Goal: Task Accomplishment & Management: Manage account settings

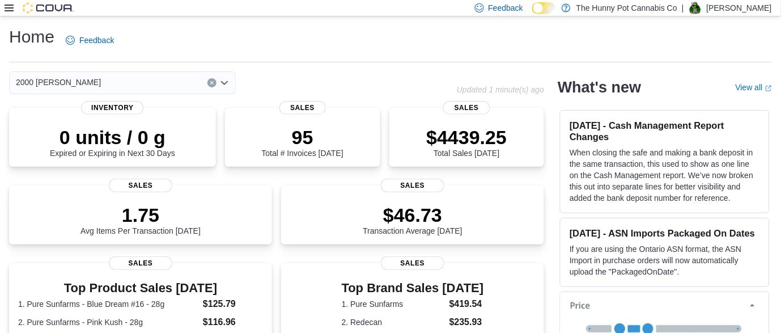
click at [5, 11] on icon at bounding box center [9, 7] width 9 height 9
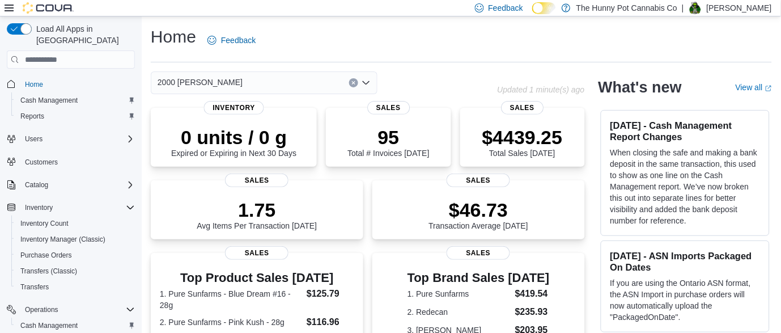
click at [5, 11] on icon at bounding box center [9, 7] width 9 height 9
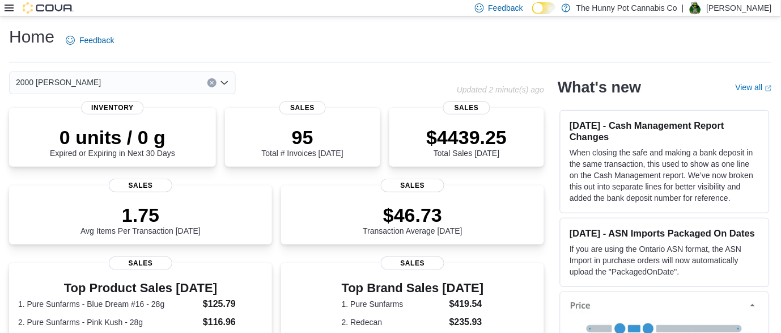
click at [7, 9] on icon at bounding box center [9, 7] width 9 height 9
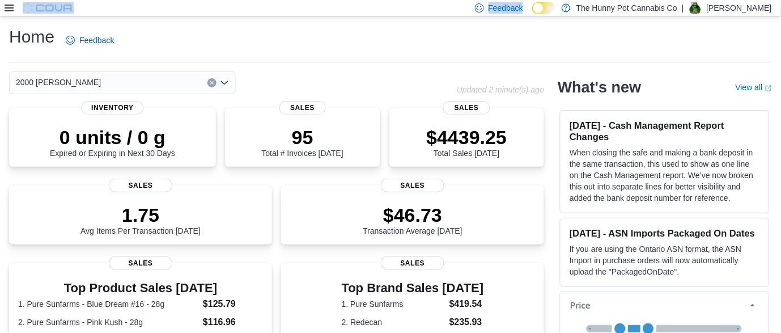
click at [7, 9] on icon at bounding box center [9, 7] width 9 height 9
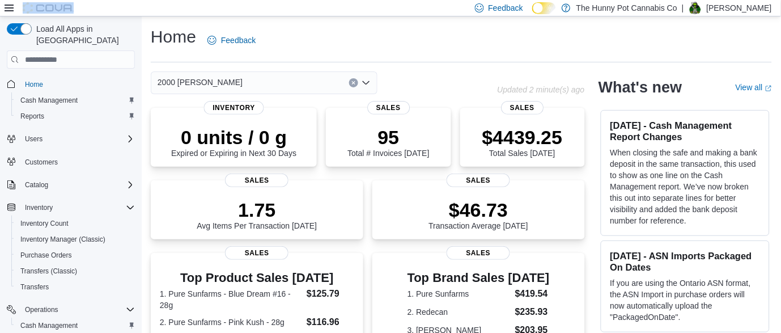
click at [7, 9] on icon at bounding box center [9, 7] width 9 height 9
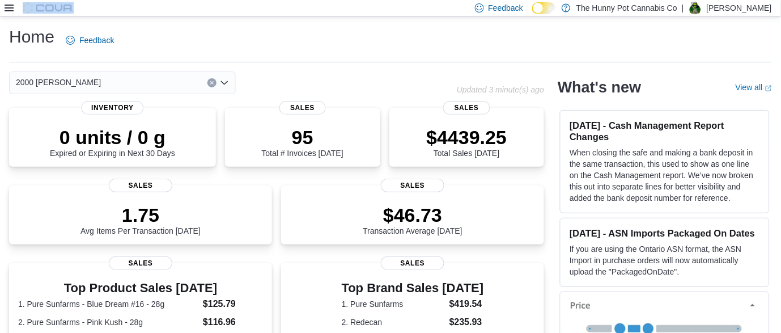
click at [10, 10] on icon at bounding box center [9, 7] width 9 height 9
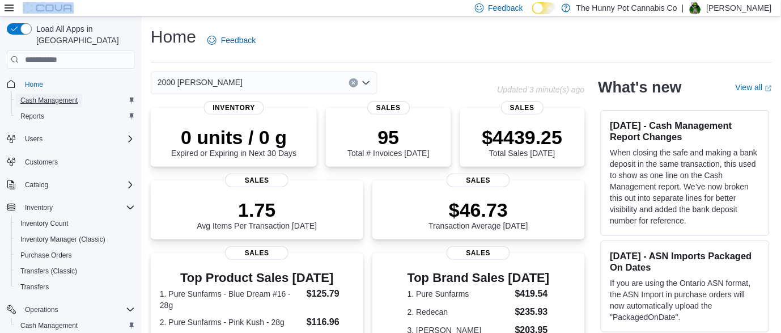
click at [56, 96] on span "Cash Management" at bounding box center [48, 100] width 57 height 9
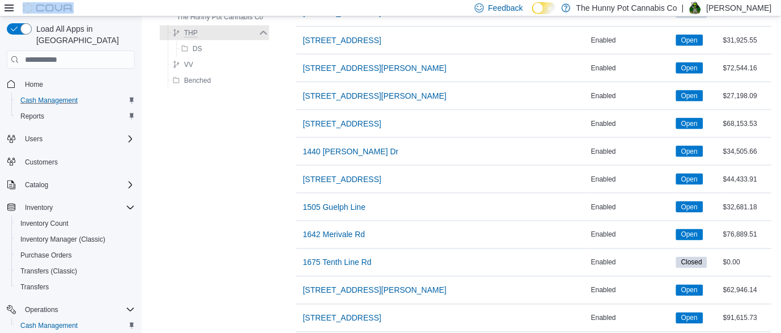
scroll to position [341, 0]
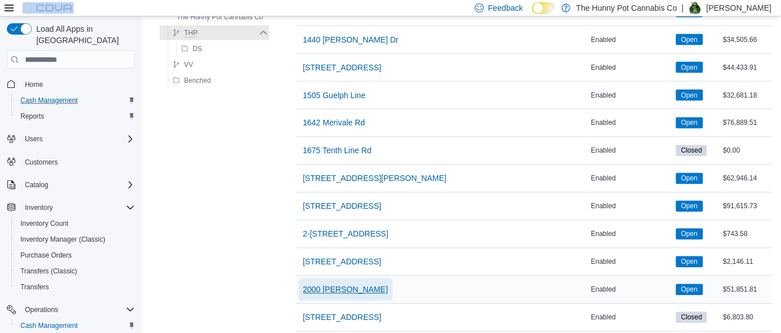
click at [338, 292] on span "2000 [PERSON_NAME]" at bounding box center [345, 289] width 85 height 11
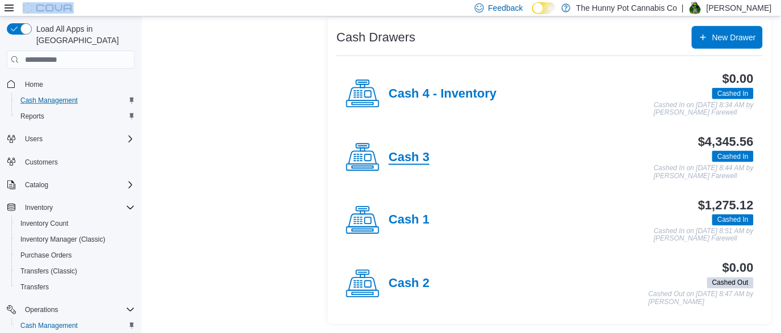
click at [405, 157] on h4 "Cash 3" at bounding box center [409, 157] width 41 height 15
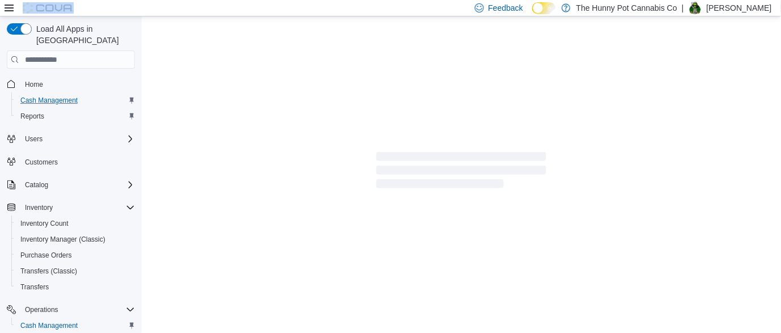
scroll to position [5, 0]
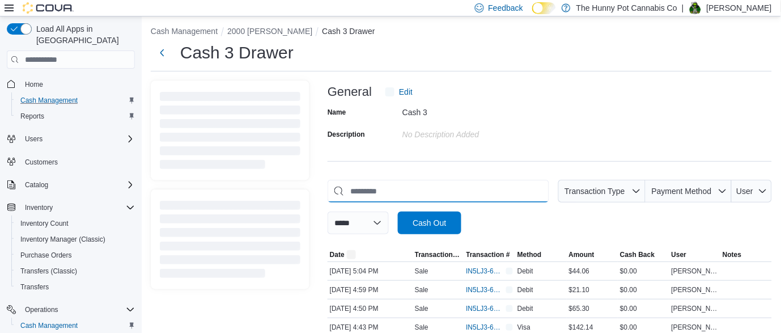
click at [384, 196] on input "This is a search bar. As you type, the results lower in the page will automatic…" at bounding box center [439, 191] width 222 height 23
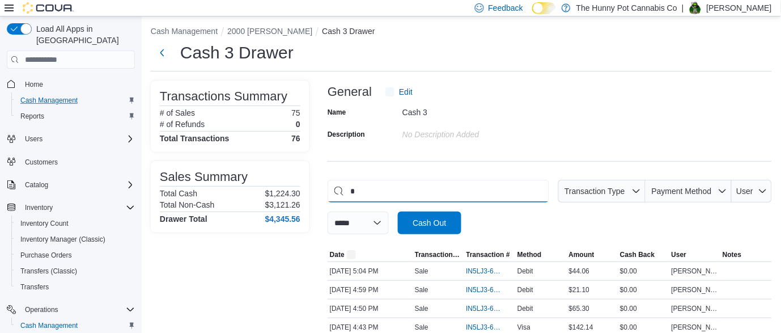
scroll to position [0, 0]
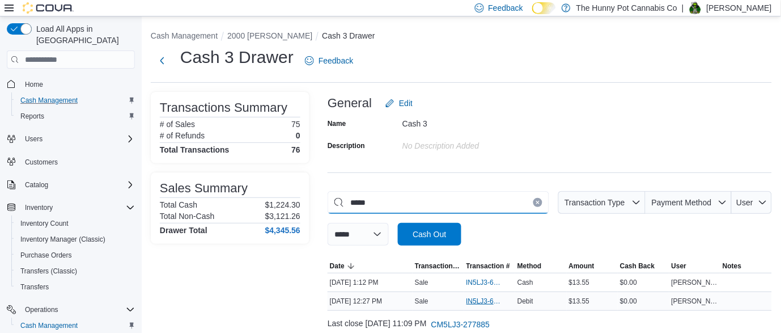
type input "*****"
click at [473, 302] on span "IN5LJ3-6140249" at bounding box center [484, 300] width 36 height 9
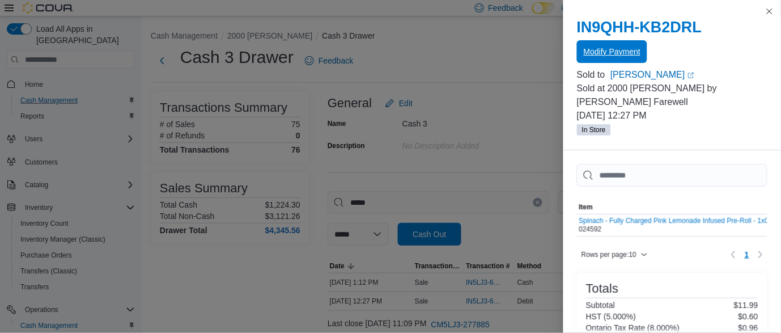
click at [607, 44] on span "Modify Payment" at bounding box center [612, 51] width 57 height 23
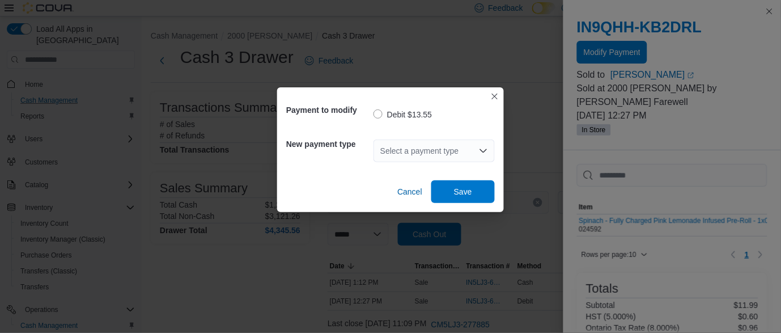
click at [452, 142] on div "Select a payment type" at bounding box center [433, 150] width 121 height 23
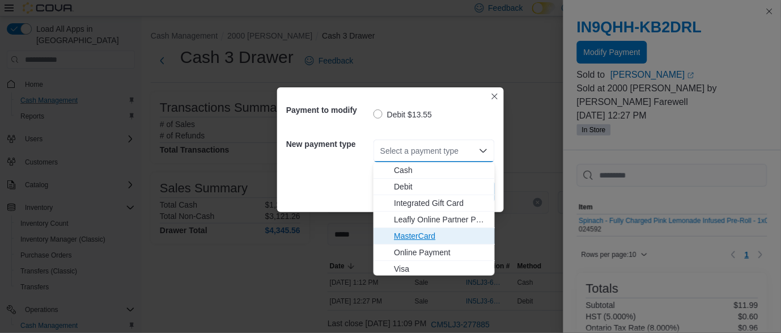
click at [424, 240] on span "MasterCard" at bounding box center [441, 235] width 94 height 11
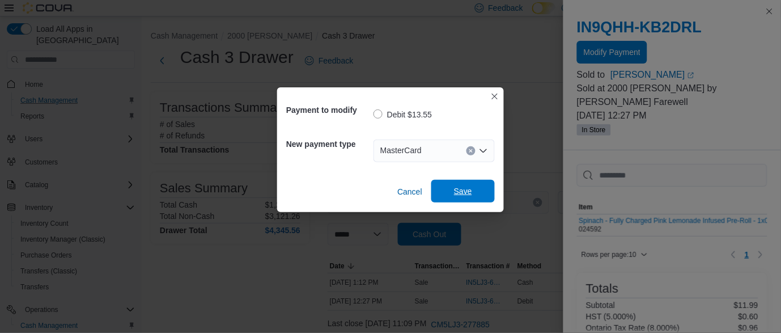
click at [465, 184] on span "Save" at bounding box center [463, 191] width 50 height 23
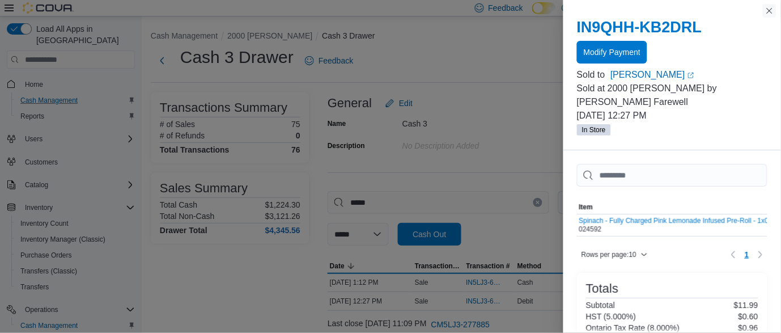
click at [767, 11] on button "Close this dialog" at bounding box center [770, 11] width 14 height 14
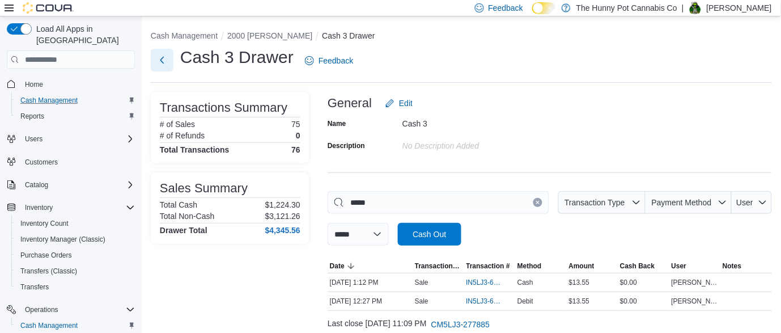
click at [167, 58] on button "Next" at bounding box center [162, 60] width 23 height 23
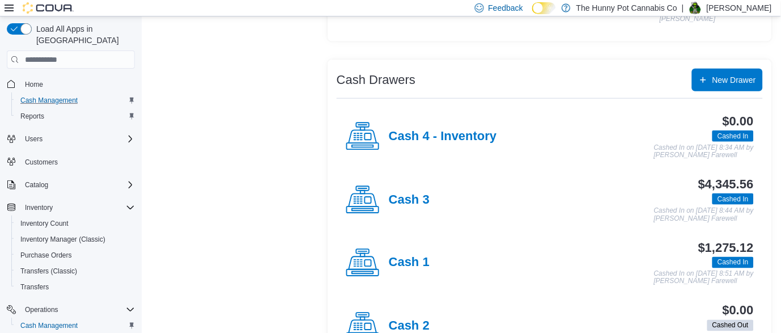
scroll to position [219, 0]
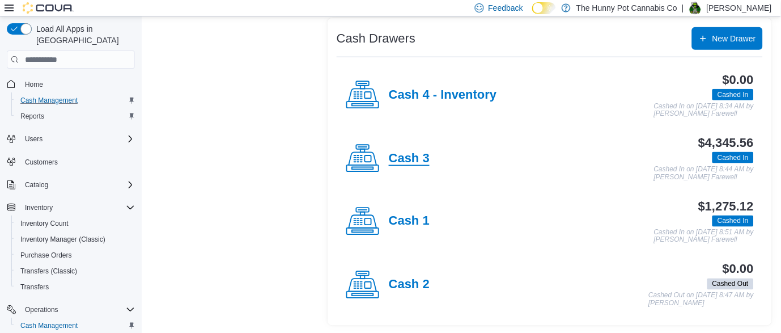
click at [406, 164] on h4 "Cash 3" at bounding box center [409, 158] width 41 height 15
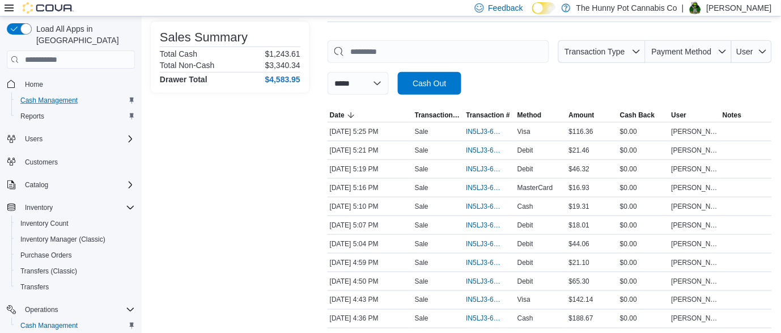
scroll to position [150, 0]
click at [453, 57] on input "This is a search bar. As you type, the results lower in the page will automatic…" at bounding box center [439, 52] width 222 height 23
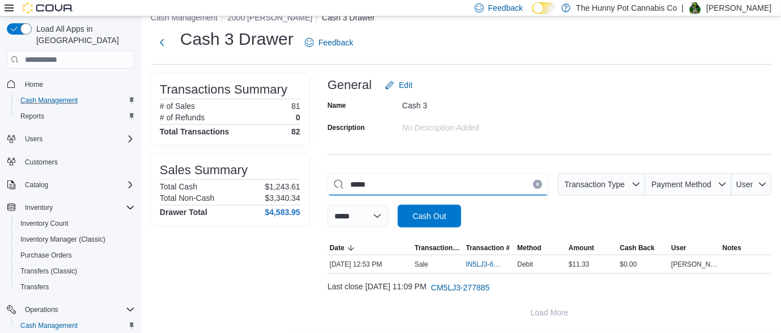
scroll to position [18, 0]
type input "*****"
click at [481, 268] on span "IN5LJ3-6140444" at bounding box center [484, 264] width 36 height 9
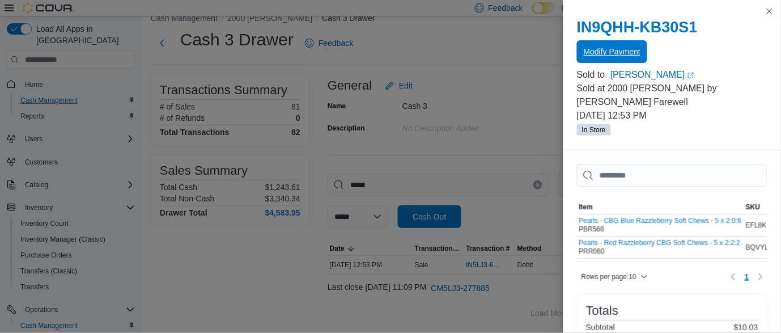
click at [601, 56] on span "Modify Payment" at bounding box center [612, 51] width 57 height 11
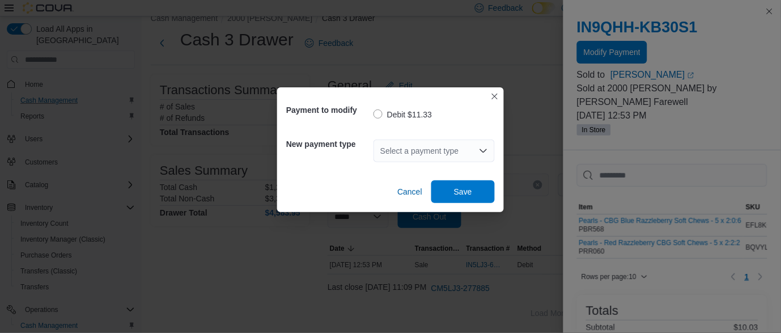
click at [464, 155] on div "Select a payment type" at bounding box center [433, 150] width 121 height 23
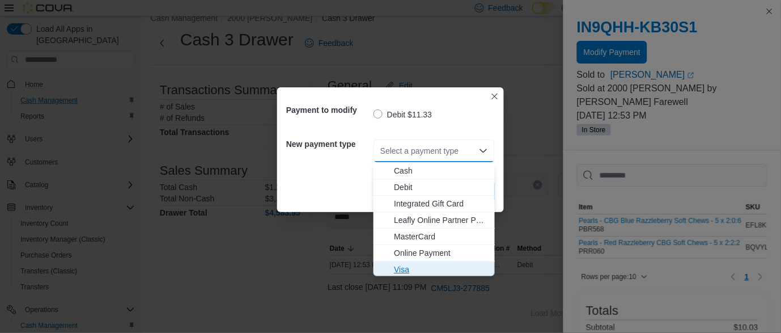
click at [418, 262] on button "Visa" at bounding box center [433, 269] width 121 height 16
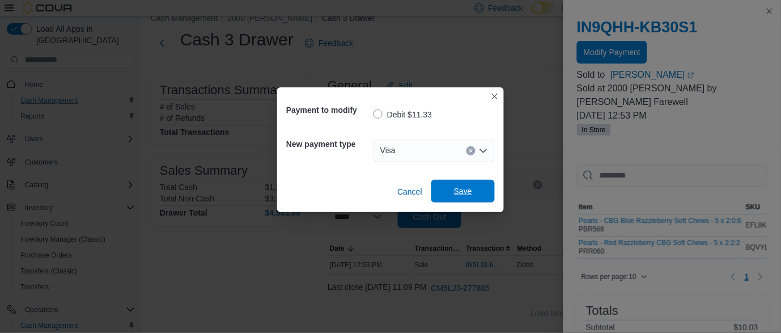
click at [453, 189] on span "Save" at bounding box center [463, 191] width 50 height 23
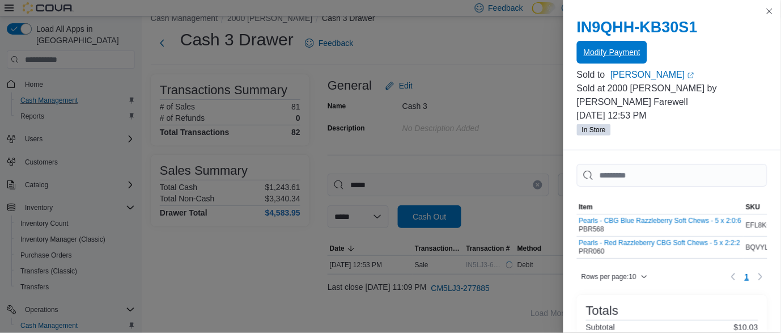
scroll to position [0, 0]
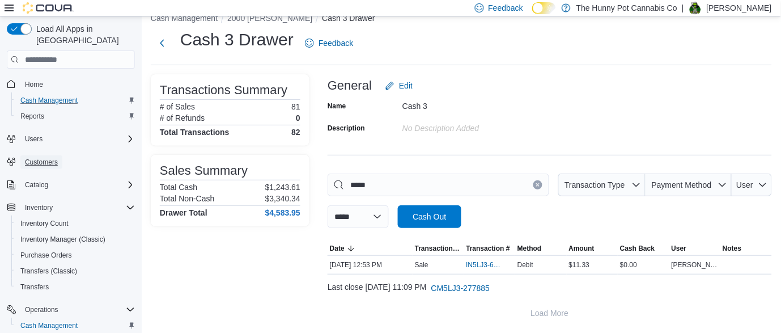
click at [36, 158] on span "Customers" at bounding box center [41, 162] width 33 height 9
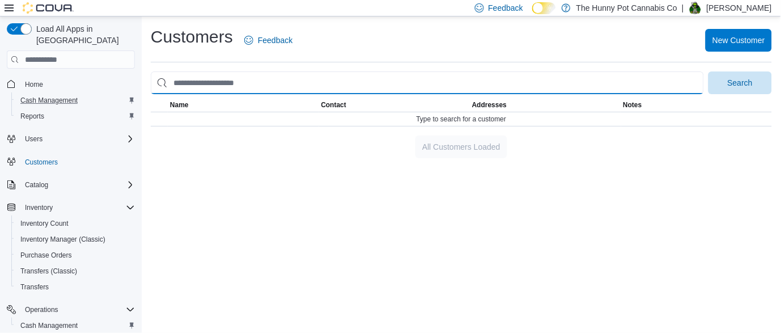
click at [223, 78] on input "search" at bounding box center [427, 82] width 553 height 23
type input "**********"
click at [708, 71] on button "Search" at bounding box center [739, 82] width 63 height 23
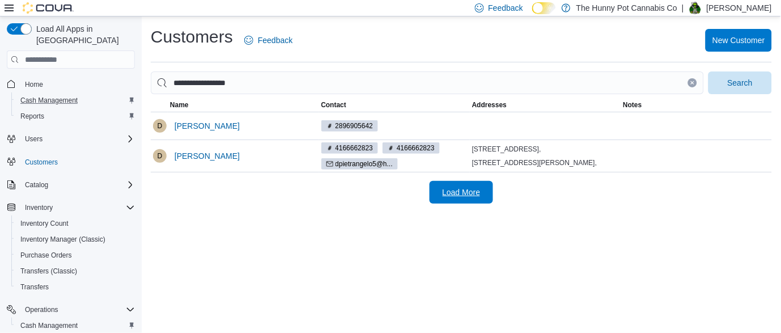
click at [476, 203] on span "Load More" at bounding box center [461, 192] width 50 height 23
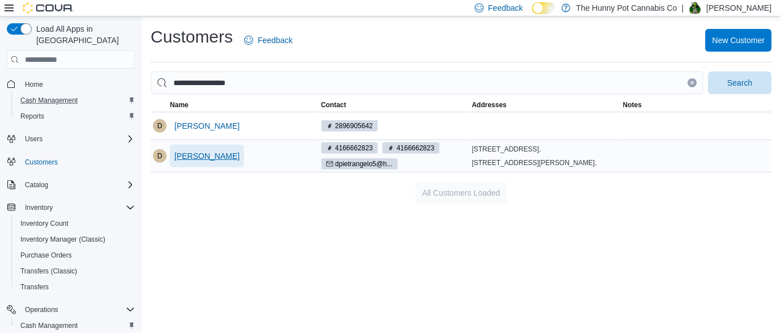
click at [182, 162] on span "[PERSON_NAME]" at bounding box center [207, 155] width 65 height 11
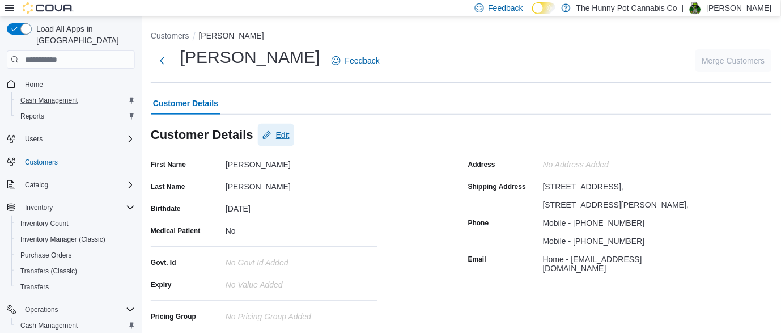
click at [290, 129] on button "Edit" at bounding box center [276, 135] width 36 height 23
select select "******"
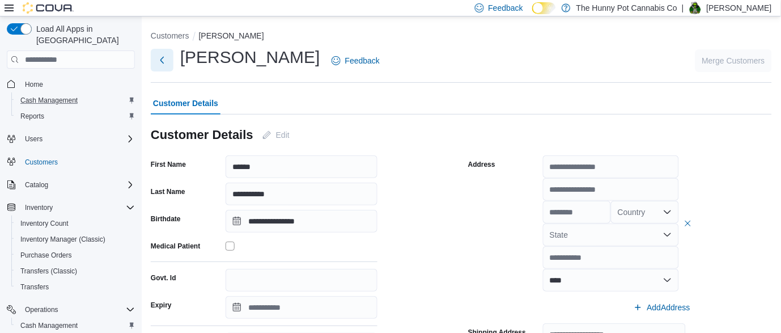
click at [165, 56] on button "Next" at bounding box center [162, 60] width 23 height 23
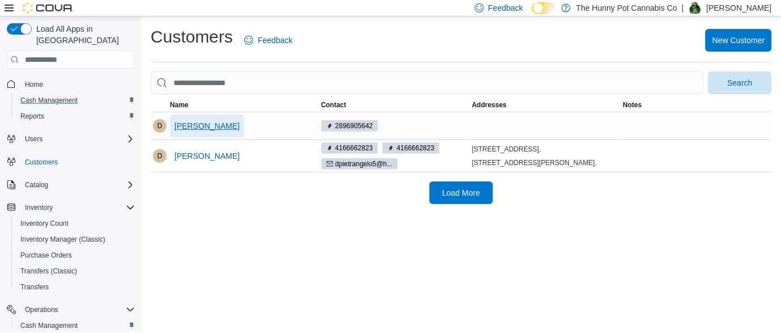
click at [215, 125] on span "[PERSON_NAME]" at bounding box center [207, 125] width 65 height 11
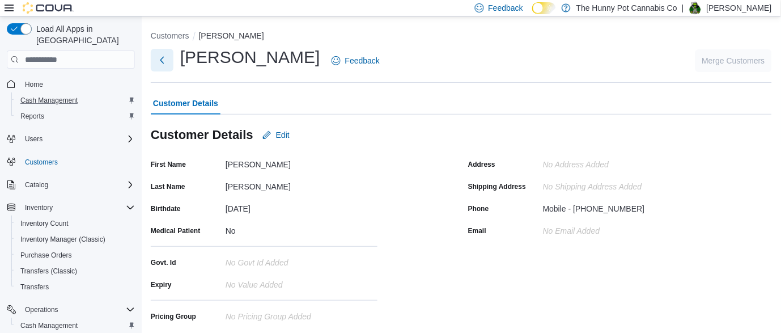
click at [164, 63] on button "Next" at bounding box center [162, 60] width 23 height 23
